Goal: Transaction & Acquisition: Purchase product/service

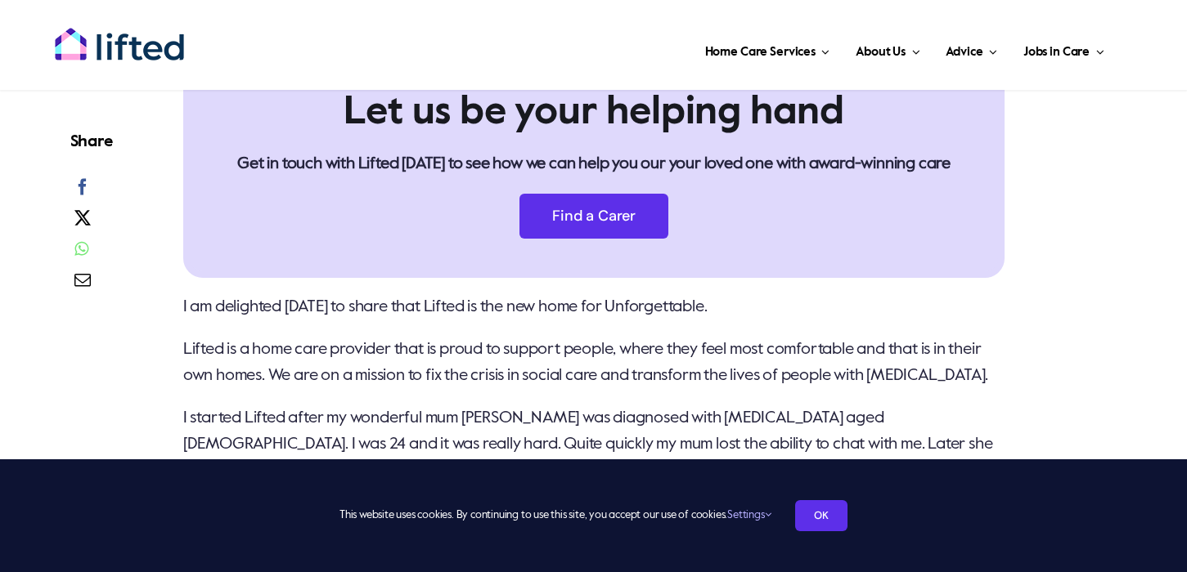
scroll to position [326, 0]
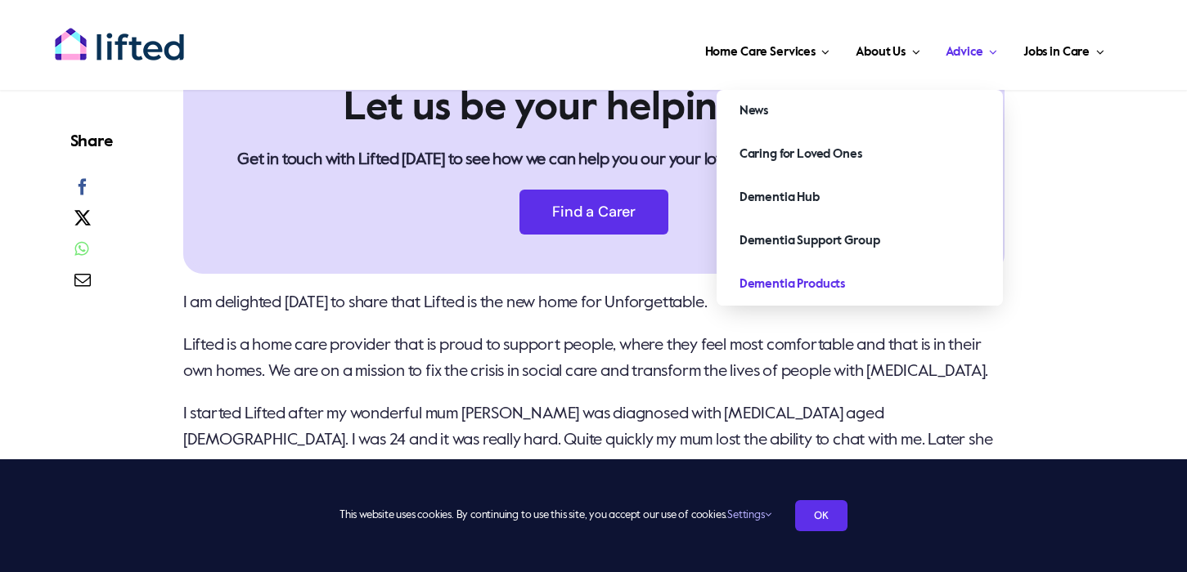
click at [827, 282] on span "Dementia Products" at bounding box center [791, 284] width 105 height 26
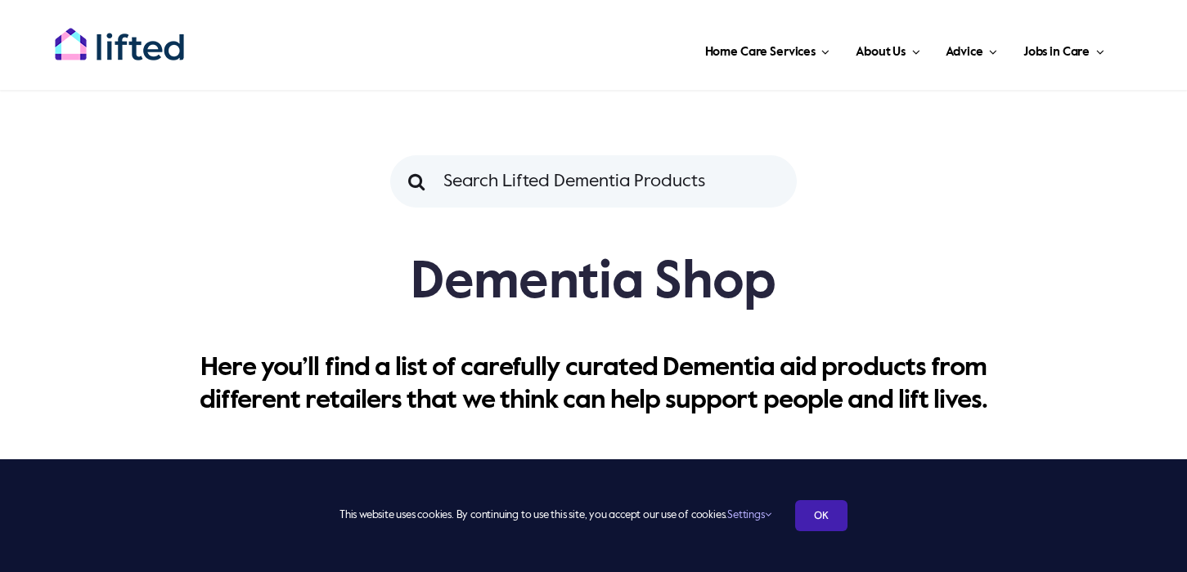
click at [826, 520] on link "OK" at bounding box center [821, 515] width 52 height 31
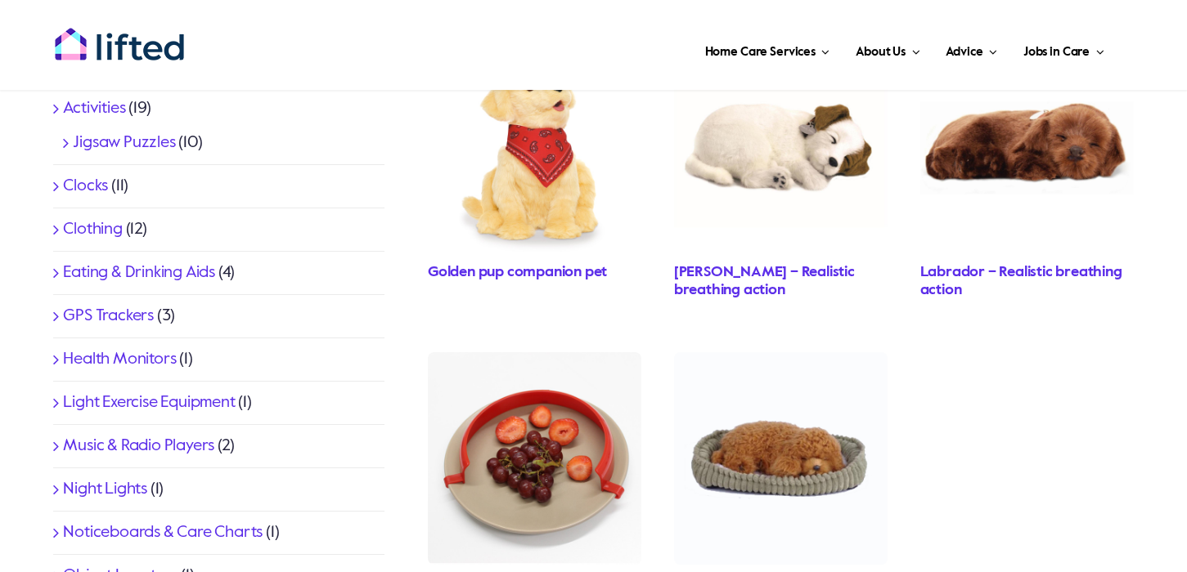
scroll to position [585, 0]
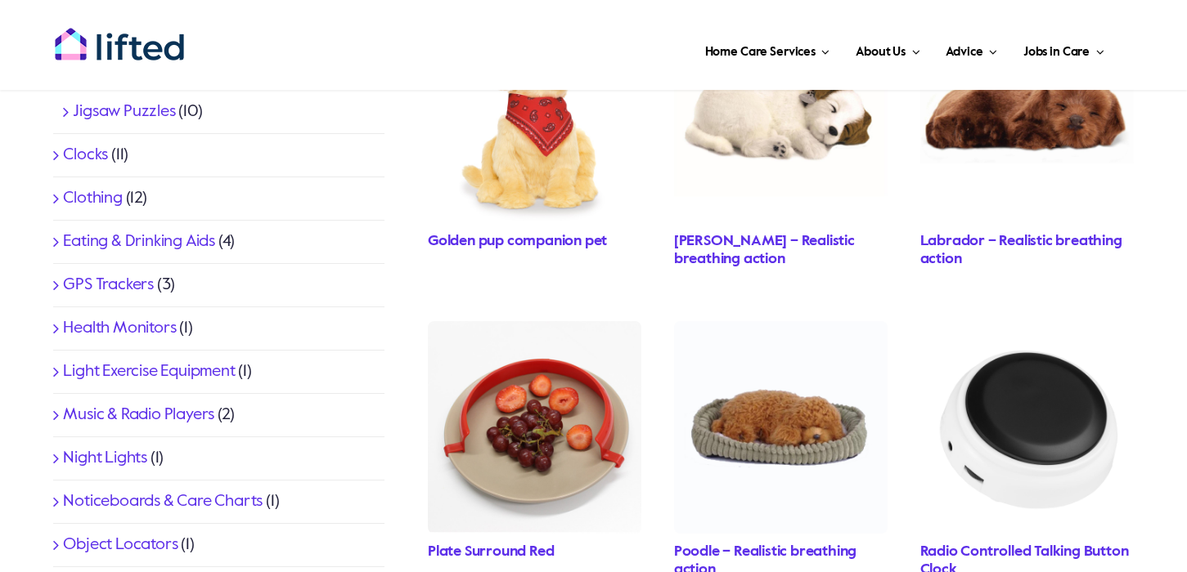
click at [128, 283] on link "GPS Trackers" at bounding box center [108, 285] width 91 height 16
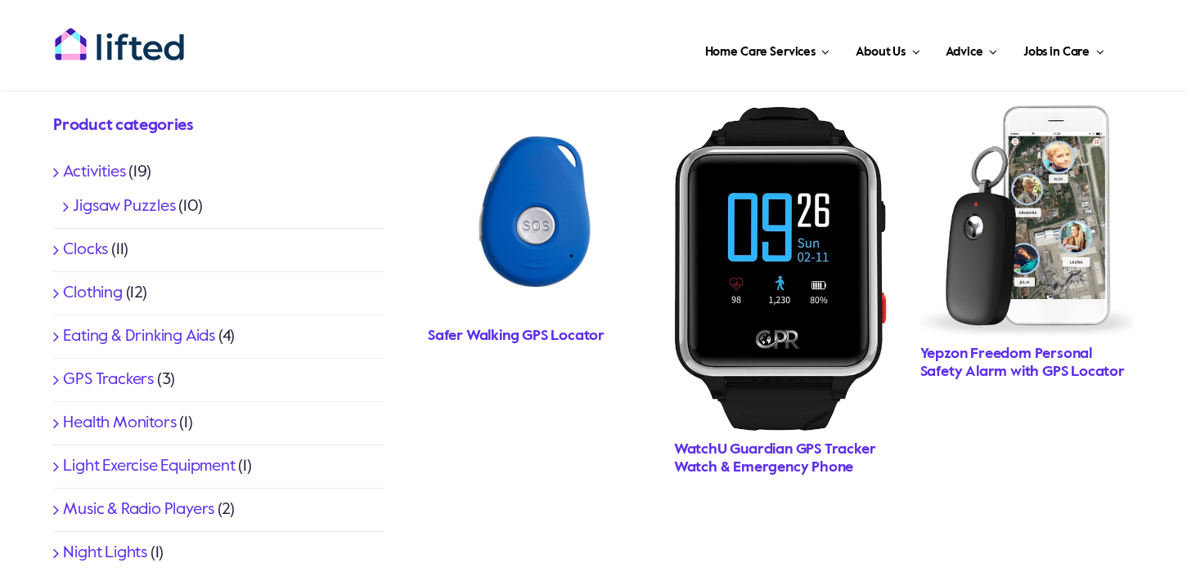
scroll to position [483, 0]
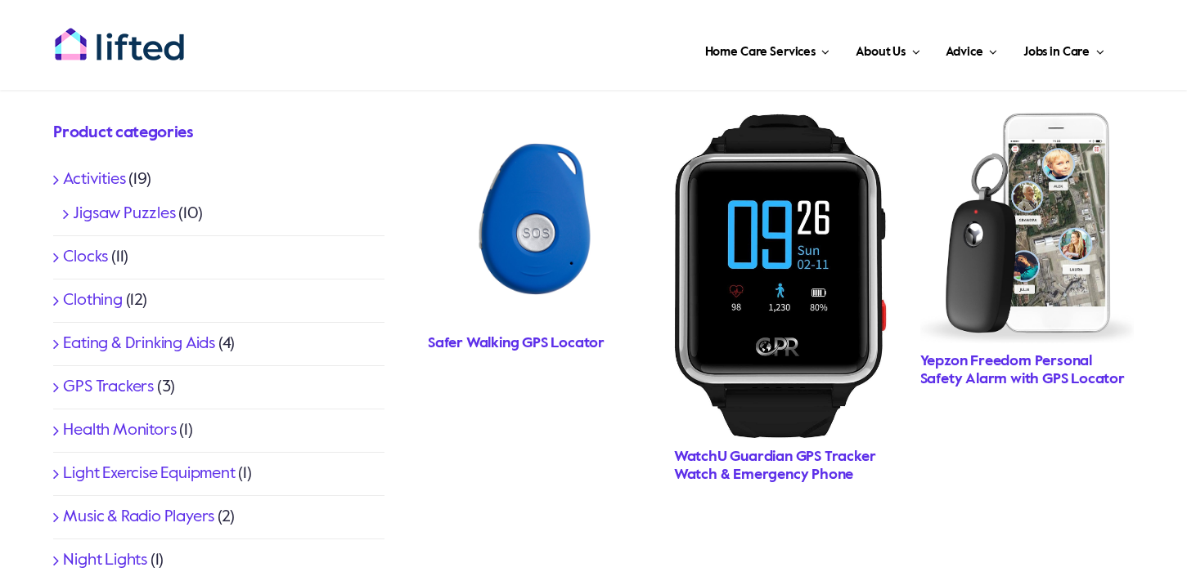
click at [518, 340] on link "Safer Walking GPS Locator" at bounding box center [516, 343] width 177 height 15
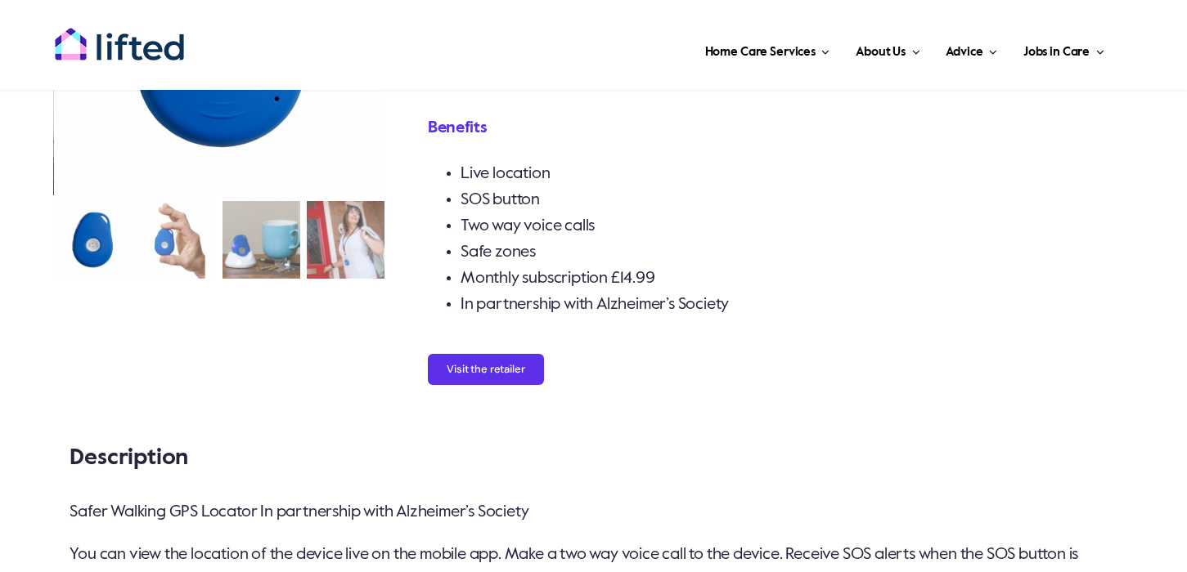
scroll to position [191, 0]
